Goal: Information Seeking & Learning: Compare options

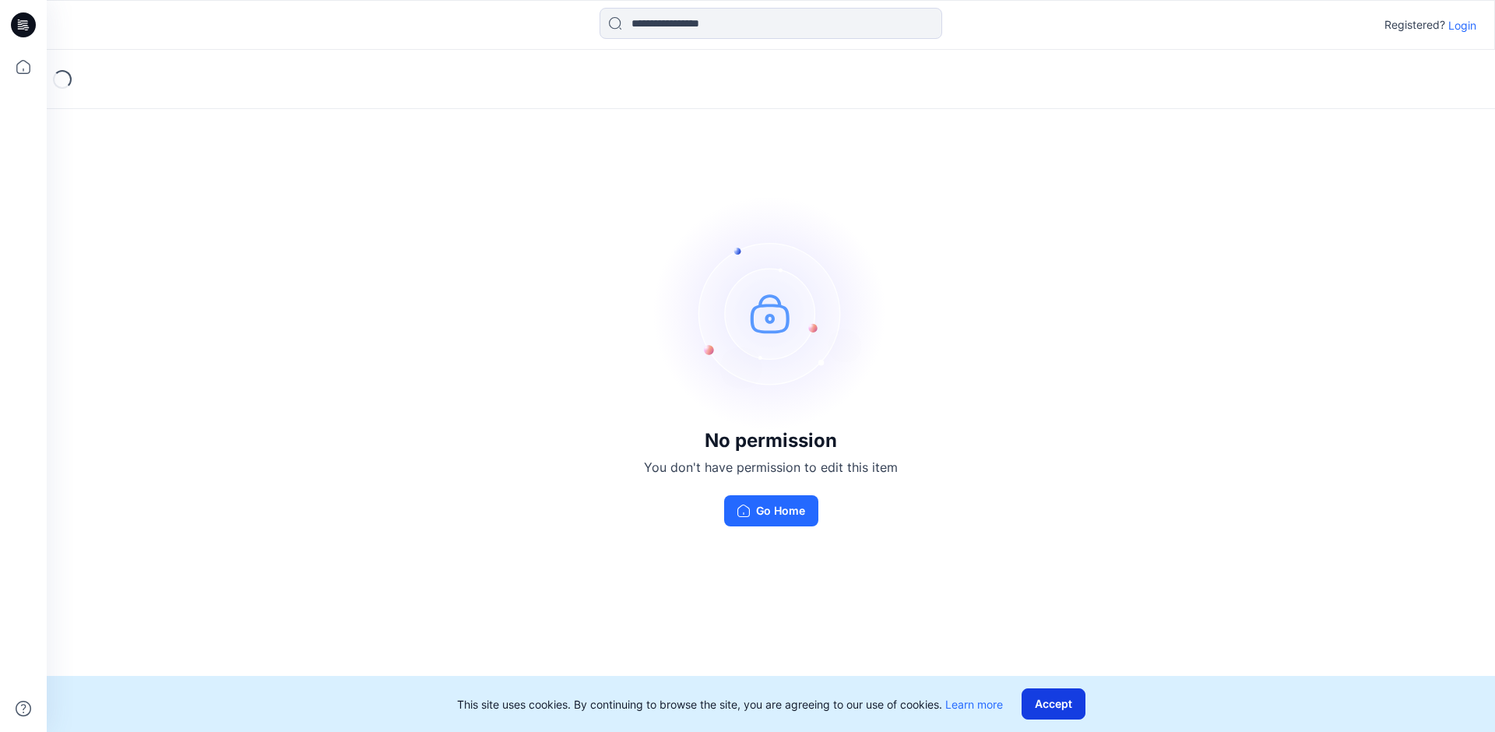
click at [1060, 703] on button "Accept" at bounding box center [1053, 703] width 64 height 31
